Goal: Navigation & Orientation: Find specific page/section

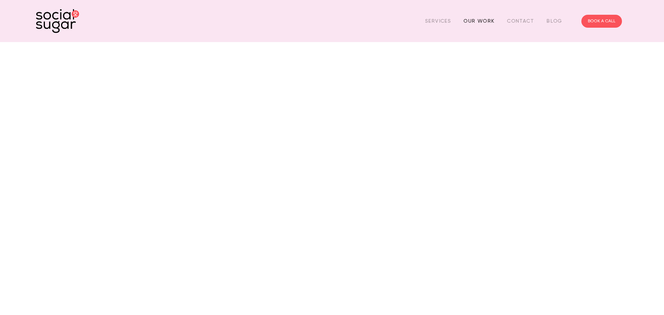
click at [478, 18] on link "Our Work" at bounding box center [478, 20] width 31 height 11
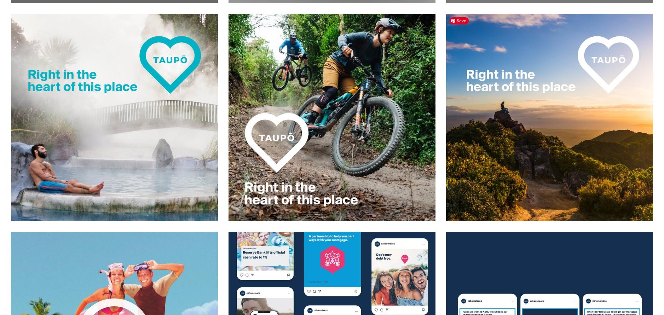
scroll to position [369, 0]
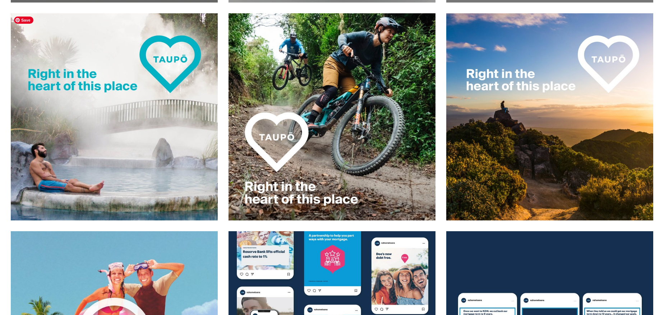
click at [146, 118] on img at bounding box center [114, 117] width 208 height 208
click at [147, 139] on img at bounding box center [114, 117] width 208 height 208
click at [295, 137] on img at bounding box center [332, 117] width 208 height 208
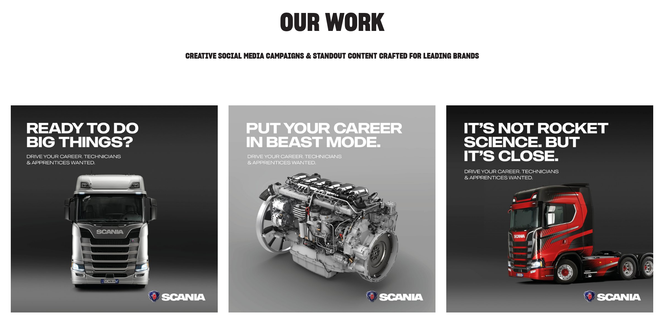
scroll to position [0, 0]
